Goal: Task Accomplishment & Management: Use online tool/utility

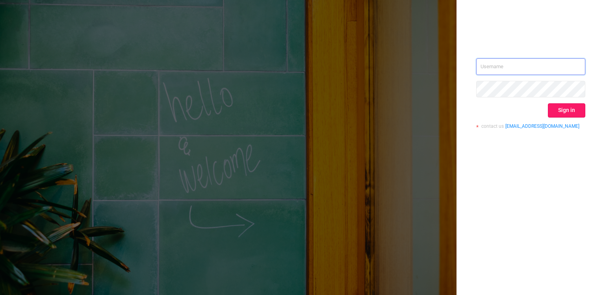
type input "[PERSON_NAME][EMAIL_ADDRESS][DOMAIN_NAME]"
click at [556, 109] on button "Sign in" at bounding box center [566, 110] width 37 height 14
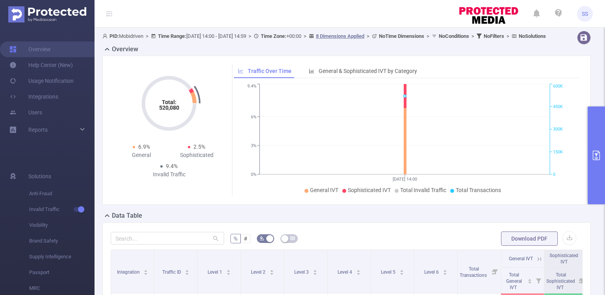
click at [598, 137] on button "primary" at bounding box center [596, 155] width 17 height 98
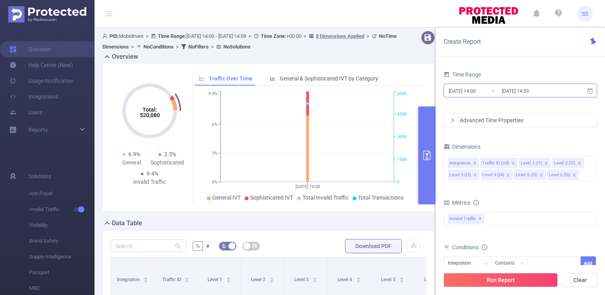
click at [516, 95] on input "[DATE] 14:59" at bounding box center [533, 91] width 64 height 11
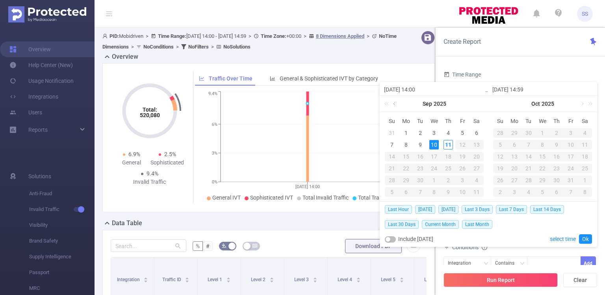
click at [392, 102] on link at bounding box center [395, 104] width 7 height 16
click at [402, 154] on div "11" at bounding box center [406, 156] width 9 height 9
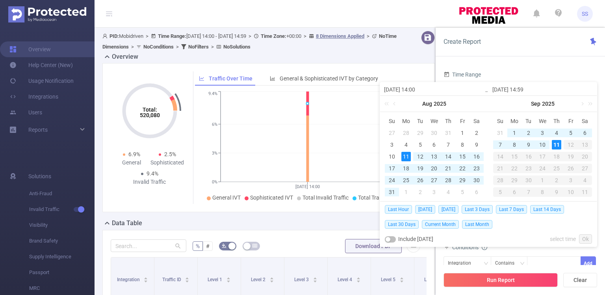
click at [559, 146] on div "11" at bounding box center [556, 144] width 9 height 9
type input "[DATE] 14:00"
type input "[DATE] 14:59"
type input "[DATE] 14:00"
type input "[DATE] 14:59"
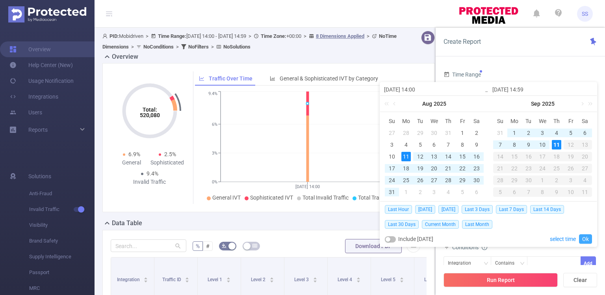
click at [585, 236] on link "Ok" at bounding box center [585, 238] width 13 height 9
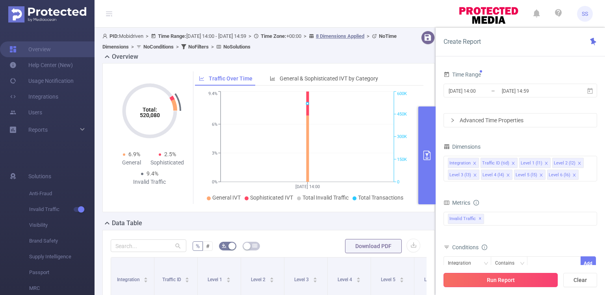
click at [501, 277] on button "Run Report" at bounding box center [501, 280] width 114 height 14
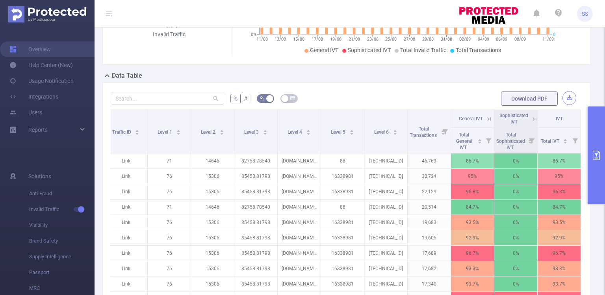
scroll to position [141, 0]
click at [593, 136] on button "primary" at bounding box center [596, 155] width 17 height 98
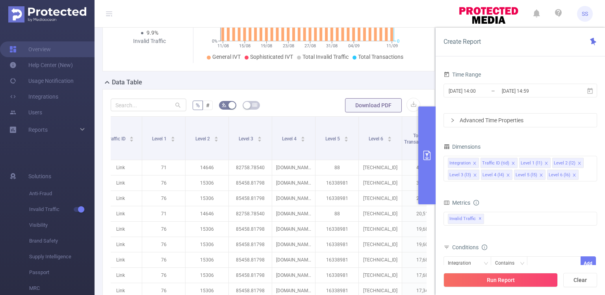
click at [586, 197] on div "Metrics" at bounding box center [521, 203] width 154 height 13
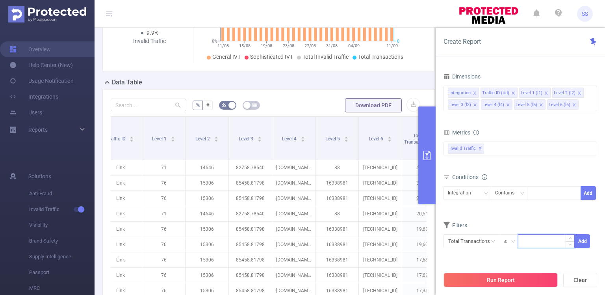
click at [531, 240] on input at bounding box center [547, 240] width 56 height 12
type input "50"
click at [579, 238] on button "Add" at bounding box center [582, 241] width 15 height 14
click at [490, 238] on input "text" at bounding box center [472, 241] width 57 height 14
click at [541, 218] on form "Dimensions Integration Traffic ID (tid) Level 1 (l1) Level 2 (l2) Level 3 (l3) …" at bounding box center [521, 171] width 154 height 201
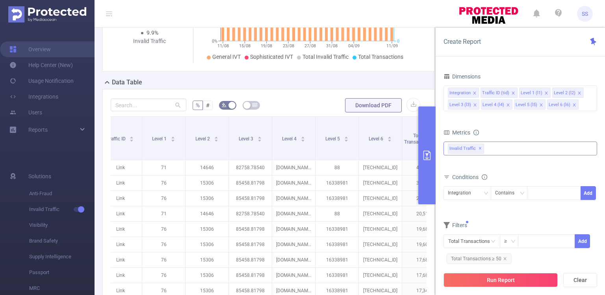
click at [575, 144] on div "Invalid Traffic ✕" at bounding box center [521, 148] width 154 height 14
click at [513, 66] on div "Time Range [DATE] 14:00 _ [DATE] 14:59 Advanced Time Properties Dimensions Inte…" at bounding box center [520, 184] width 169 height 247
click at [473, 91] on icon "icon: close" at bounding box center [475, 93] width 4 height 4
click at [512, 93] on icon "icon: close" at bounding box center [514, 93] width 4 height 4
click at [516, 91] on div "Traffic ID (tid) Level 2 (l2) Level 3 (l3) Level 4 (l4) Level 5 (l5) Level 6 (l…" at bounding box center [520, 92] width 145 height 13
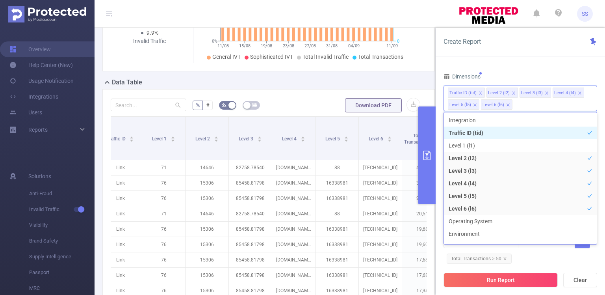
click at [514, 93] on icon "icon: close" at bounding box center [514, 93] width 4 height 4
click at [513, 93] on icon "icon: close" at bounding box center [514, 93] width 4 height 4
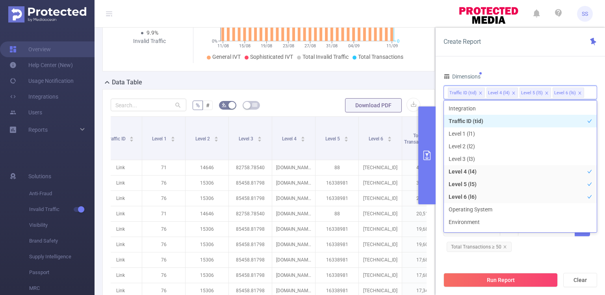
click at [513, 93] on icon "icon: close" at bounding box center [514, 93] width 4 height 4
click at [524, 74] on div "Dimensions" at bounding box center [521, 77] width 154 height 13
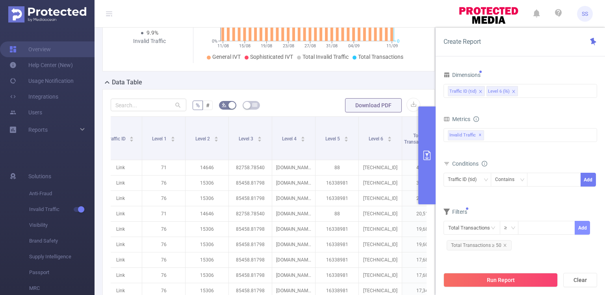
click at [582, 224] on button "Add" at bounding box center [582, 228] width 15 height 14
click at [474, 224] on input "text" at bounding box center [472, 228] width 57 height 14
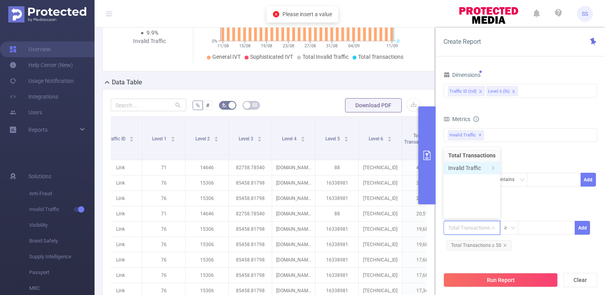
click at [472, 163] on li "Invalid Traffic" at bounding box center [472, 168] width 57 height 13
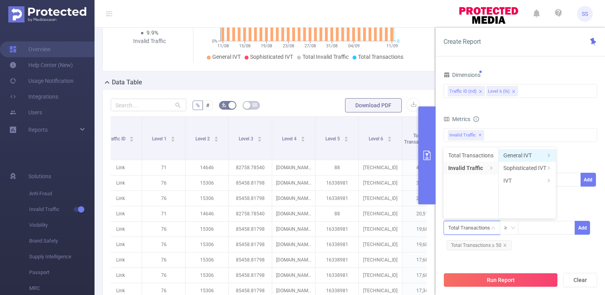
click at [525, 155] on li "General IVT" at bounding box center [527, 155] width 57 height 13
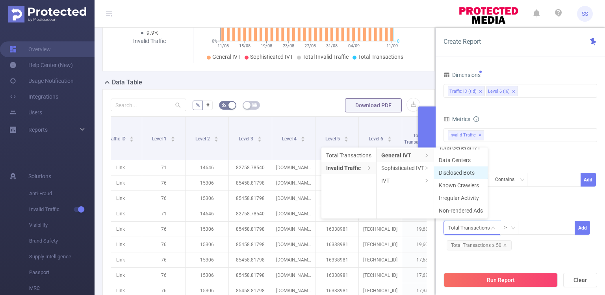
scroll to position [0, 0]
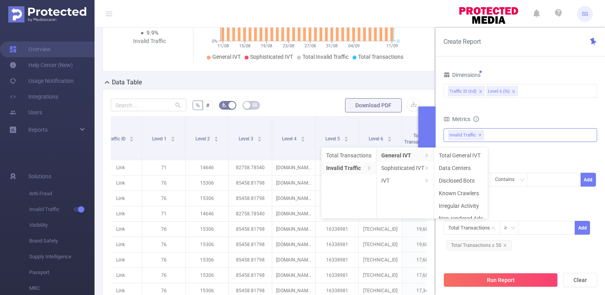
click at [584, 138] on div "Invalid Traffic ✕ Anti-Fraud Invalid Traffic" at bounding box center [521, 135] width 154 height 14
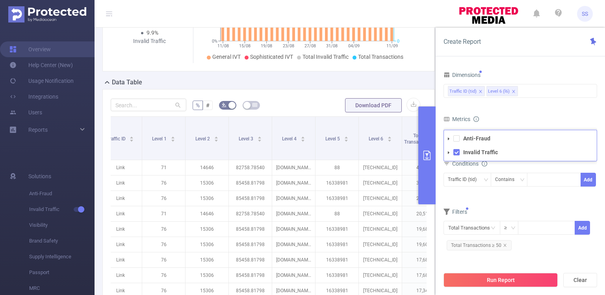
click at [543, 107] on form "Dimensions Traffic ID (tid) Level 6 (l6) Metrics bp_total bp_adult bp_arms bp_c…" at bounding box center [521, 163] width 154 height 189
click at [501, 133] on div "Invalid Traffic ✕ Anti-Fraud Invalid Traffic" at bounding box center [521, 135] width 154 height 14
click at [501, 133] on span "Anti-Fraud" at bounding box center [528, 138] width 135 height 11
click at [511, 113] on div "Metrics" at bounding box center [521, 119] width 154 height 13
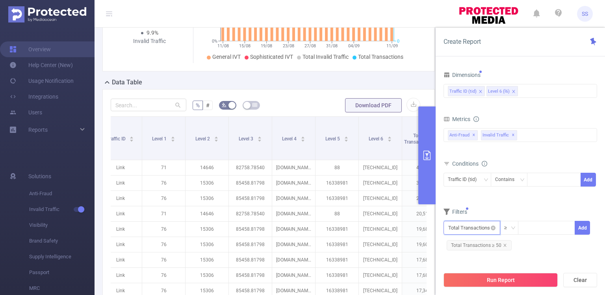
click at [480, 221] on input "text" at bounding box center [472, 228] width 57 height 14
click at [471, 169] on li "Anti-Fraud" at bounding box center [472, 168] width 57 height 13
click at [519, 155] on li "Fraudulent" at bounding box center [522, 155] width 47 height 13
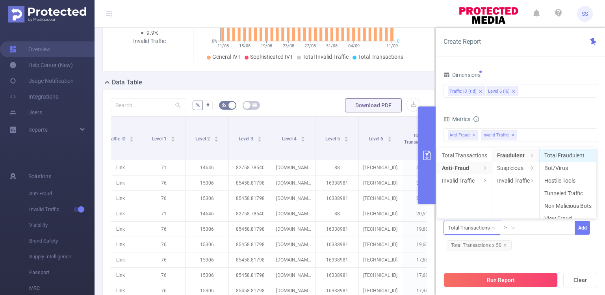
click at [552, 157] on li "Total Fraudulent" at bounding box center [568, 155] width 57 height 13
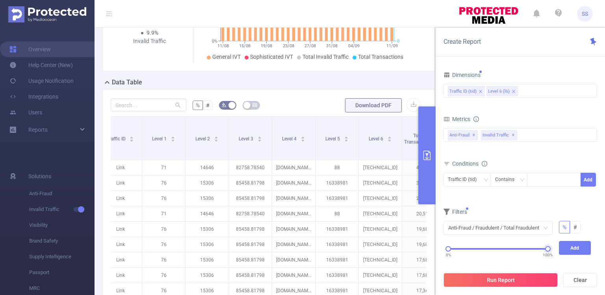
click at [524, 246] on div "0% 100%" at bounding box center [498, 248] width 100 height 5
drag, startPoint x: 525, startPoint y: 247, endPoint x: 603, endPoint y: 247, distance: 78.0
click at [603, 247] on div "Time Range [DATE] 14:00 _ [DATE] 14:59 Advanced Time Properties Dimensions Traf…" at bounding box center [520, 184] width 169 height 247
click at [472, 238] on div "Anti-Fraud / Fraudulent / Total Fraudulent % #" at bounding box center [518, 231] width 154 height 20
drag, startPoint x: 450, startPoint y: 248, endPoint x: 527, endPoint y: 246, distance: 77.7
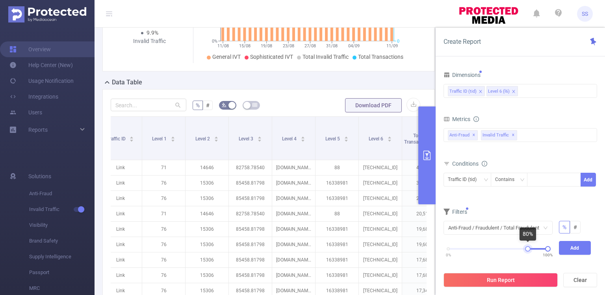
click at [527, 246] on div at bounding box center [528, 249] width 6 height 6
click at [578, 247] on button "Add" at bounding box center [575, 248] width 32 height 14
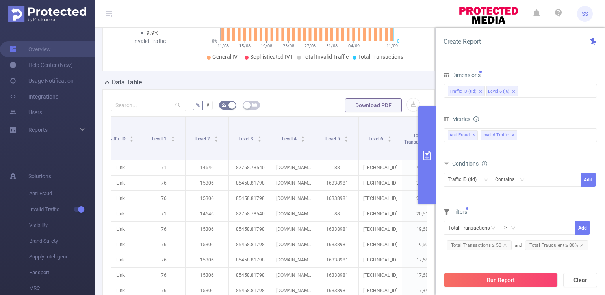
click at [534, 204] on form "Dimensions Traffic ID (tid) Level 6 (l6) Metrics bp_total bp_adult bp_arms bp_c…" at bounding box center [521, 163] width 154 height 189
click at [512, 151] on div "bp_total bp_adult bp_arms bp_crime bp_death_injury_military bp_piracy bp_hate_a…" at bounding box center [521, 140] width 154 height 28
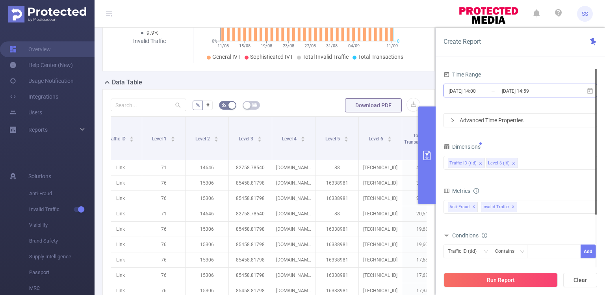
click at [496, 92] on input "[DATE] 14:00" at bounding box center [480, 91] width 64 height 11
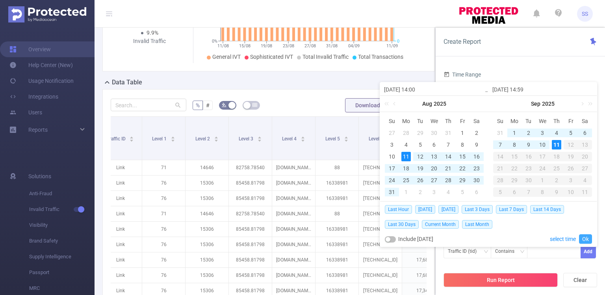
click at [586, 236] on link "Ok" at bounding box center [585, 238] width 13 height 9
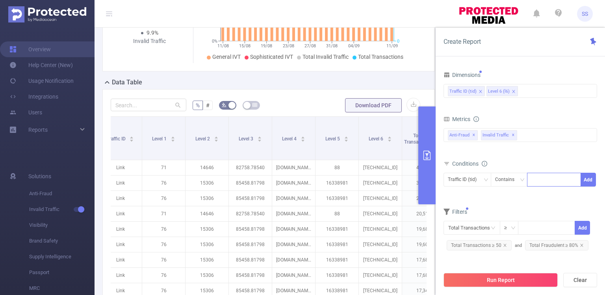
click at [543, 177] on div at bounding box center [554, 179] width 45 height 13
type input "д"
type input "link"
click at [543, 190] on li "link" at bounding box center [554, 194] width 54 height 13
click at [591, 178] on button "Add" at bounding box center [588, 180] width 15 height 14
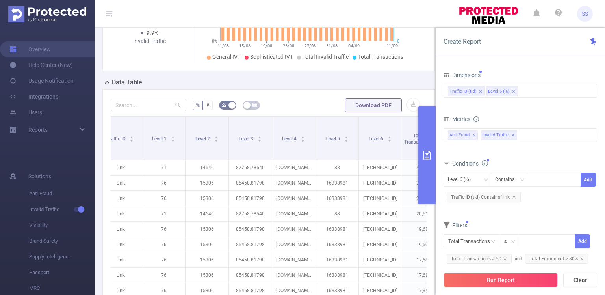
click at [472, 277] on button "Run Report" at bounding box center [501, 280] width 114 height 14
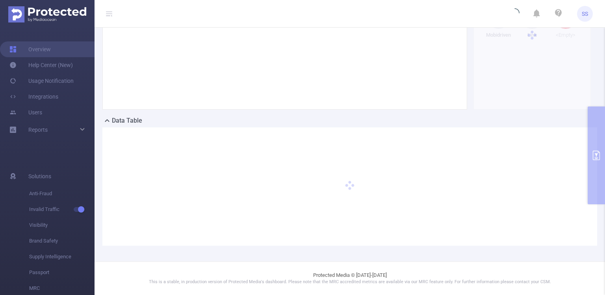
scroll to position [102, 0]
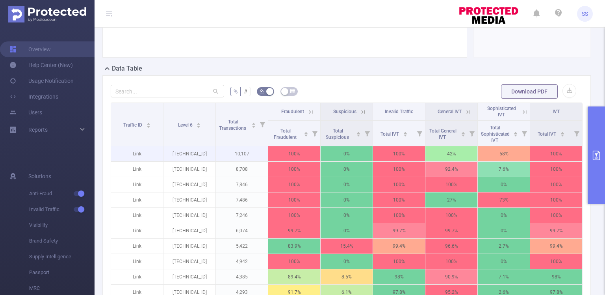
scroll to position [143, 0]
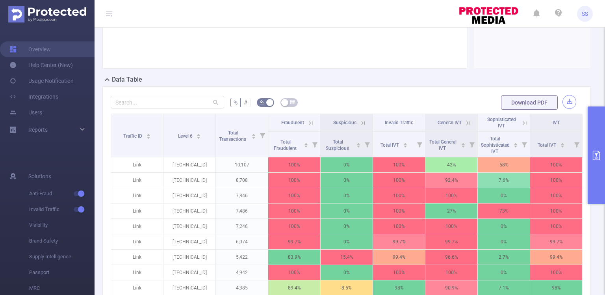
click at [568, 102] on button "button" at bounding box center [570, 102] width 14 height 14
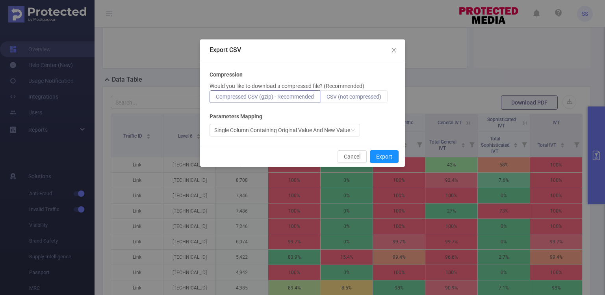
click at [342, 95] on span "CSV (not compressed)" at bounding box center [354, 96] width 55 height 6
click at [327, 99] on input "CSV (not compressed)" at bounding box center [327, 99] width 0 height 0
click at [386, 156] on button "Export" at bounding box center [384, 156] width 29 height 13
